Goal: Task Accomplishment & Management: Complete application form

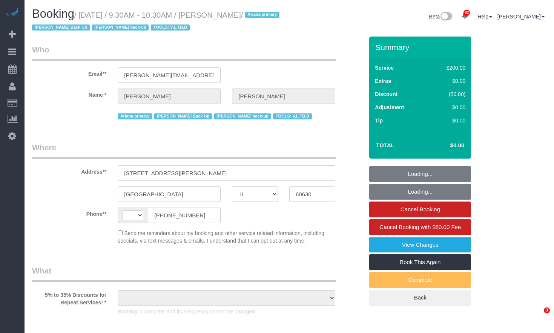
select select "IL"
select select "string:[GEOGRAPHIC_DATA]"
select select "string:fspay-32d6273e-5d93-4c5b-b611-1f7ba5f33c3a"
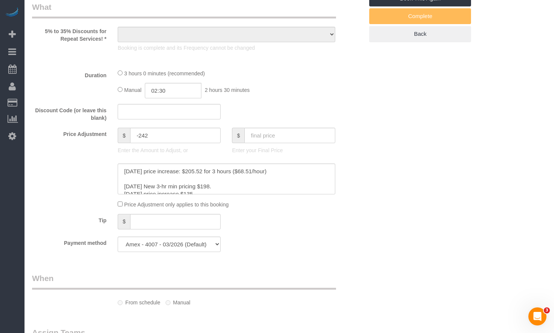
select select "object:1058"
select select "number:1"
select select "number:69"
select select "number:139"
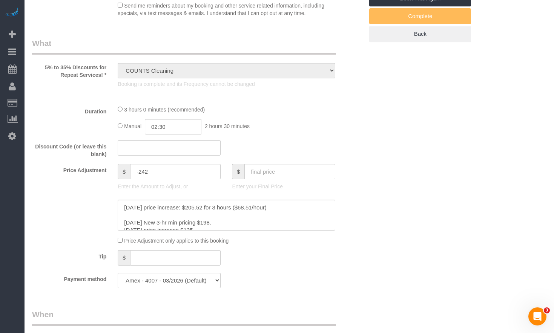
select select "object:1317"
select select "512"
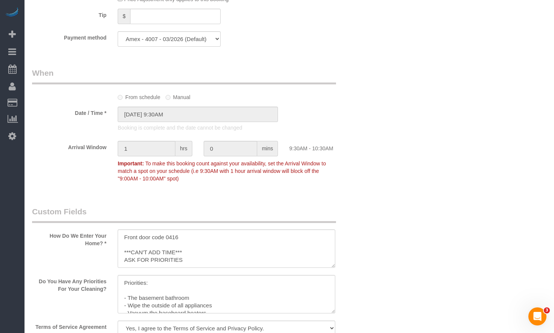
scroll to position [981, 0]
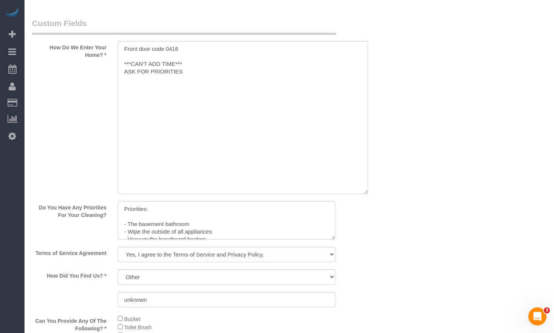
drag, startPoint x: 332, startPoint y: 77, endPoint x: 364, endPoint y: 191, distance: 118.4
click at [364, 191] on textarea at bounding box center [243, 117] width 250 height 153
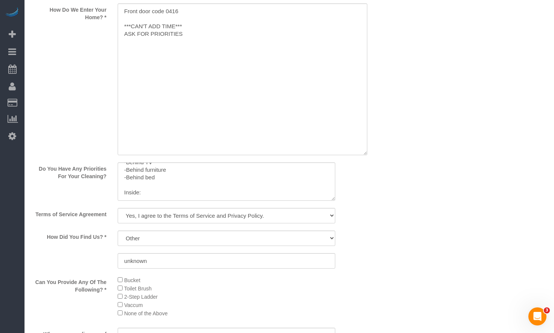
scroll to position [1056, 0]
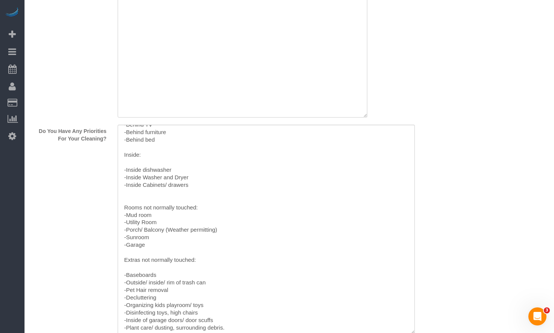
drag, startPoint x: 333, startPoint y: 160, endPoint x: 413, endPoint y: 332, distance: 189.3
click at [413, 332] on textarea at bounding box center [266, 230] width 297 height 210
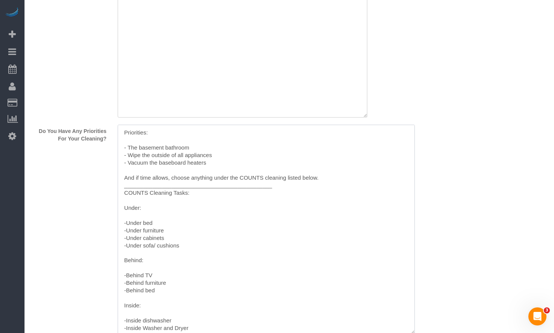
click at [265, 155] on textarea at bounding box center [266, 230] width 297 height 210
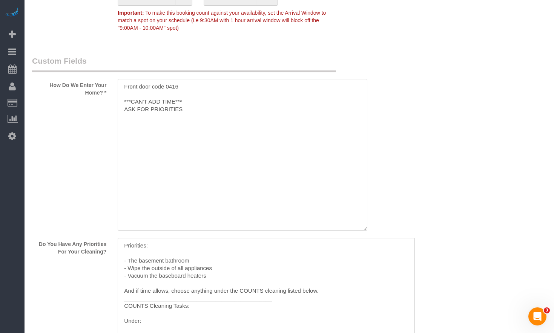
scroll to position [1018, 0]
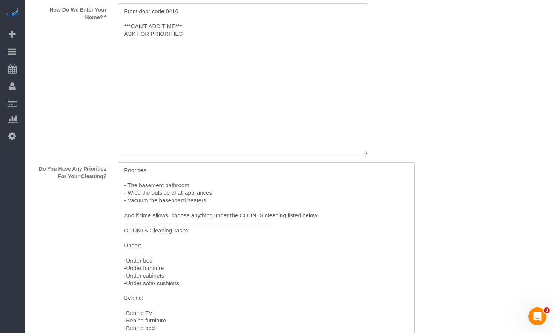
click at [439, 14] on div "Who Email** [PERSON_NAME][EMAIL_ADDRESS][DOMAIN_NAME] Name * [PERSON_NAME] Aria…" at bounding box center [289, 9] width 514 height 1982
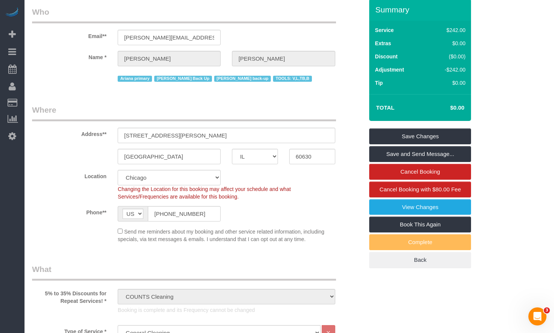
scroll to position [0, 0]
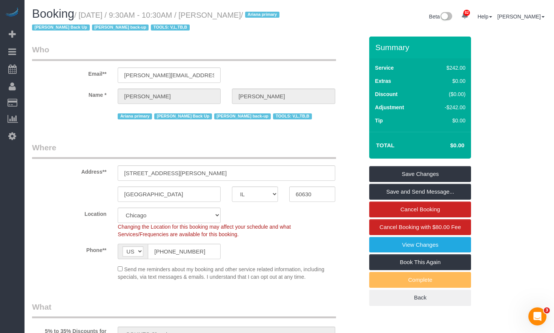
drag, startPoint x: 278, startPoint y: 16, endPoint x: 226, endPoint y: 14, distance: 52.1
click at [226, 14] on small "/ [DATE] / 9:30AM - 10:30AM / [PERSON_NAME] / Ariana primary [PERSON_NAME] Back…" at bounding box center [157, 21] width 250 height 21
copy small "[PERSON_NAME]"
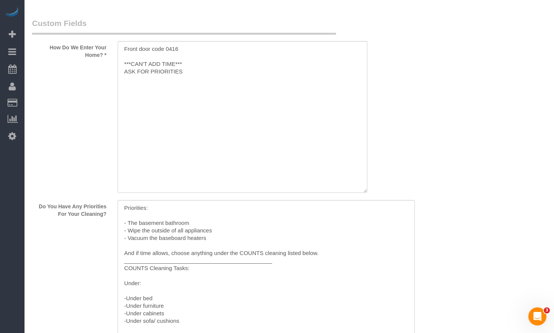
scroll to position [1056, 0]
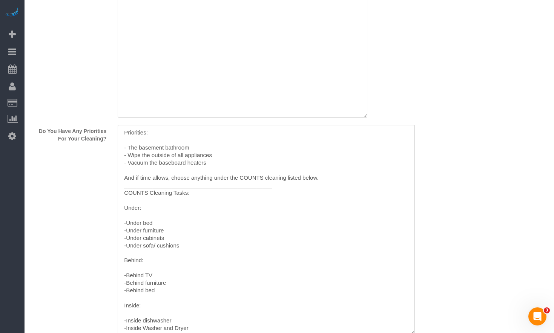
drag, startPoint x: 34, startPoint y: 134, endPoint x: 111, endPoint y: 141, distance: 78.1
click at [111, 141] on label "Do You Have Any Priorities For Your Cleaning?" at bounding box center [69, 134] width 86 height 18
copy label "Do You Have Any Priorities For Your Cleaning?"
